Goal: Obtain resource: Obtain resource

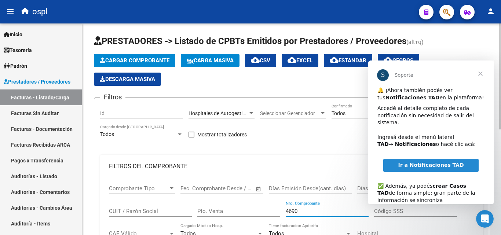
scroll to position [211, 0]
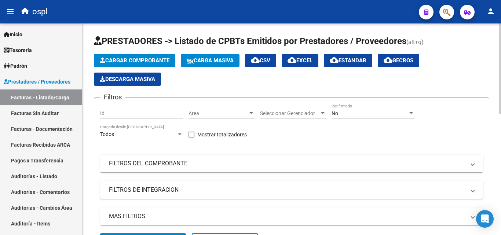
click at [242, 111] on span "Area" at bounding box center [218, 113] width 59 height 6
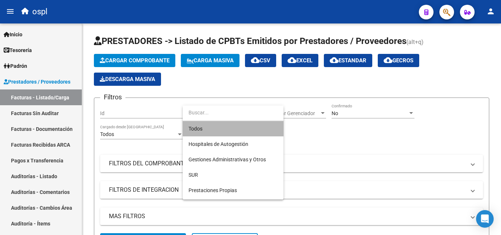
click at [222, 136] on span "Todos" at bounding box center [233, 128] width 89 height 15
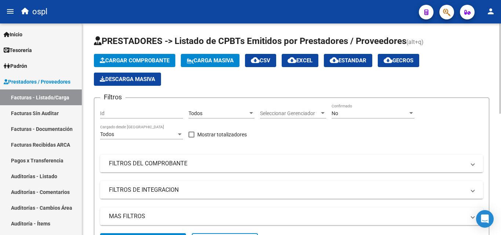
click at [222, 139] on div "Mostrar totalizadores" at bounding box center [221, 137] width 64 height 15
click at [228, 110] on div "Todos Area" at bounding box center [222, 111] width 66 height 15
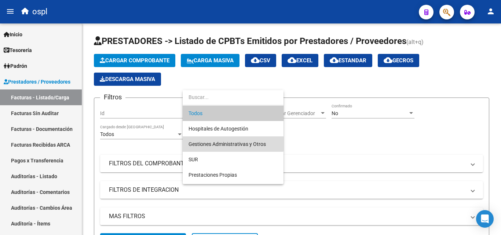
click at [224, 136] on span "Gestiones Administrativas y Otros" at bounding box center [233, 143] width 89 height 15
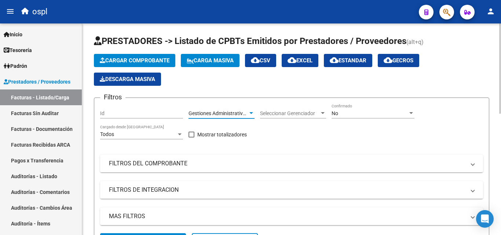
click at [227, 106] on div "Gestiones Administrativas y Otros Area" at bounding box center [222, 111] width 66 height 15
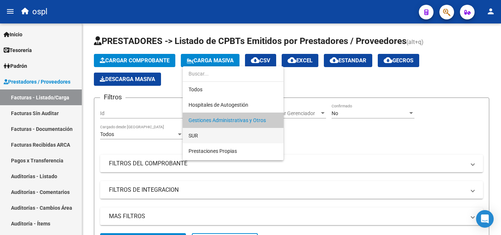
scroll to position [7, 0]
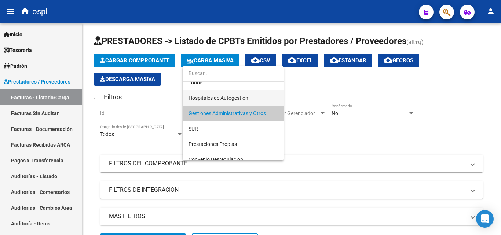
click at [234, 100] on span "Hospitales de Autogestión" at bounding box center [219, 98] width 60 height 6
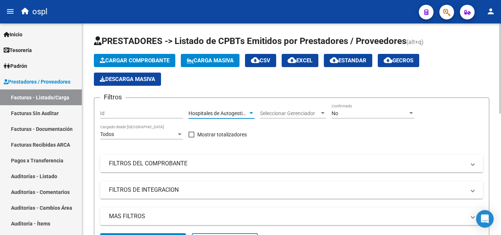
scroll to position [110, 0]
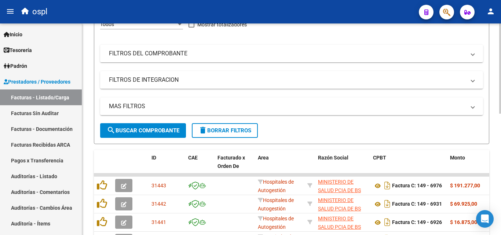
click at [150, 131] on span "search Buscar Comprobante" at bounding box center [143, 130] width 73 height 7
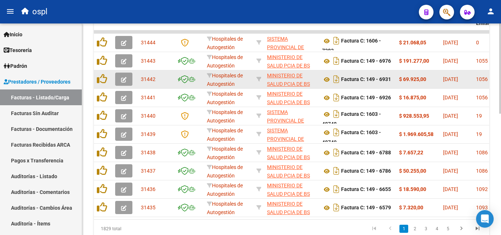
scroll to position [285, 0]
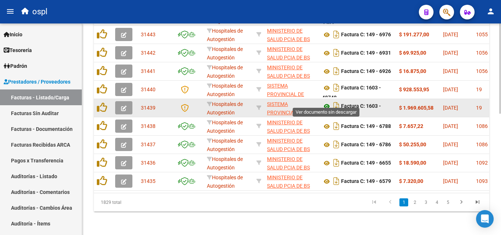
click at [326, 102] on icon at bounding box center [327, 106] width 10 height 9
